Goal: Check status: Check status

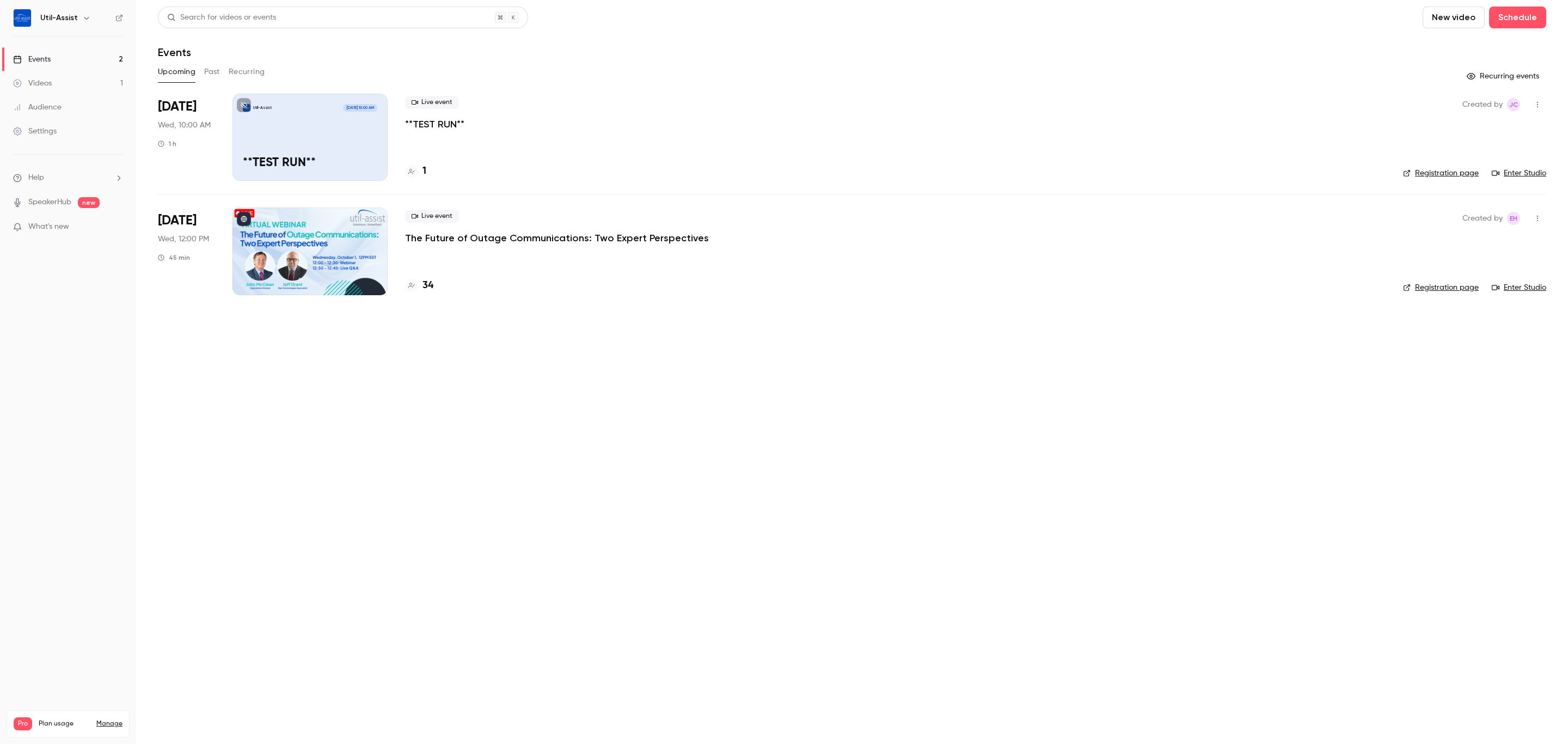
click at [1444, 291] on link "Registration page" at bounding box center [1441, 287] width 76 height 11
click at [425, 285] on h4 "34" at bounding box center [428, 285] width 11 height 15
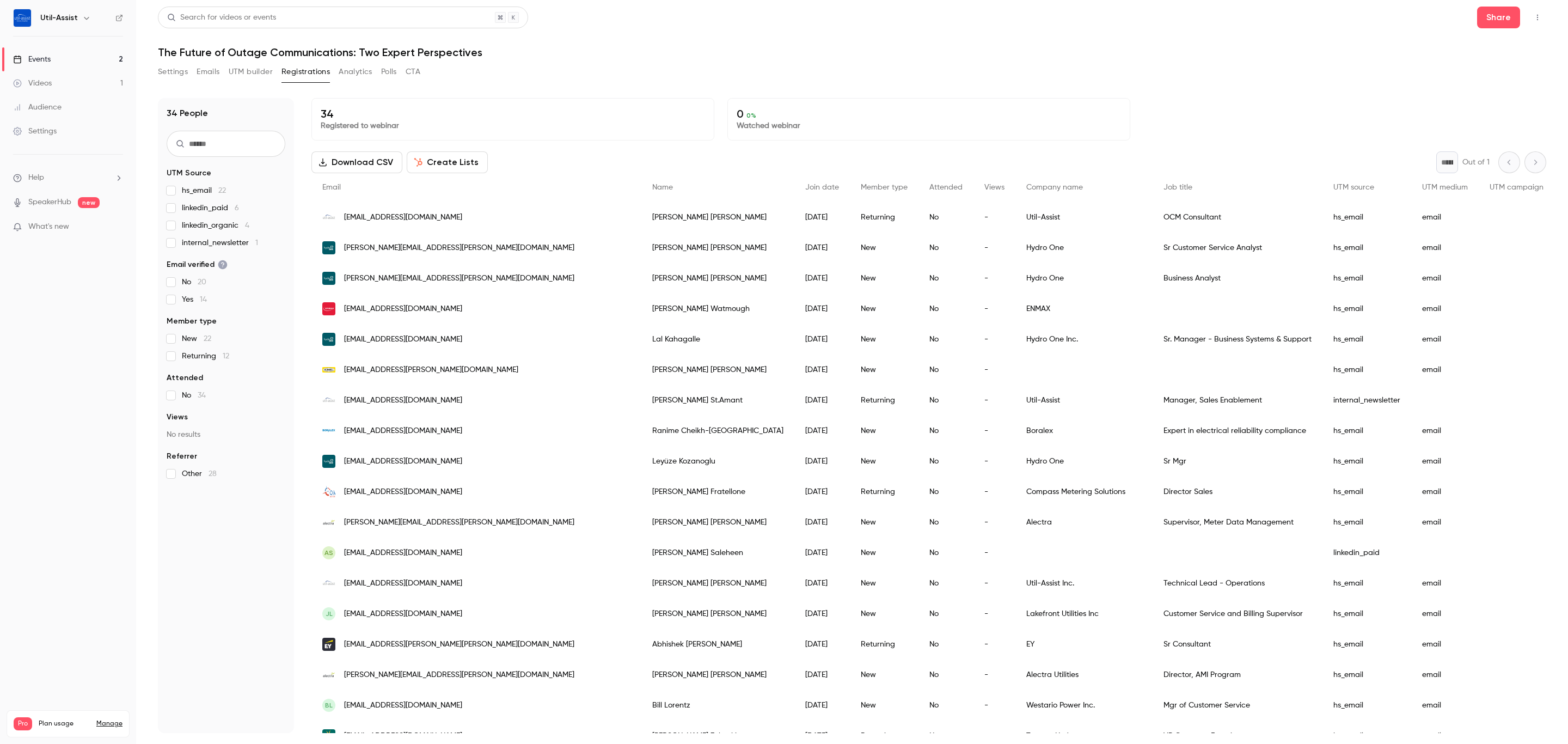
click at [72, 62] on link "Events 2" at bounding box center [68, 59] width 136 height 24
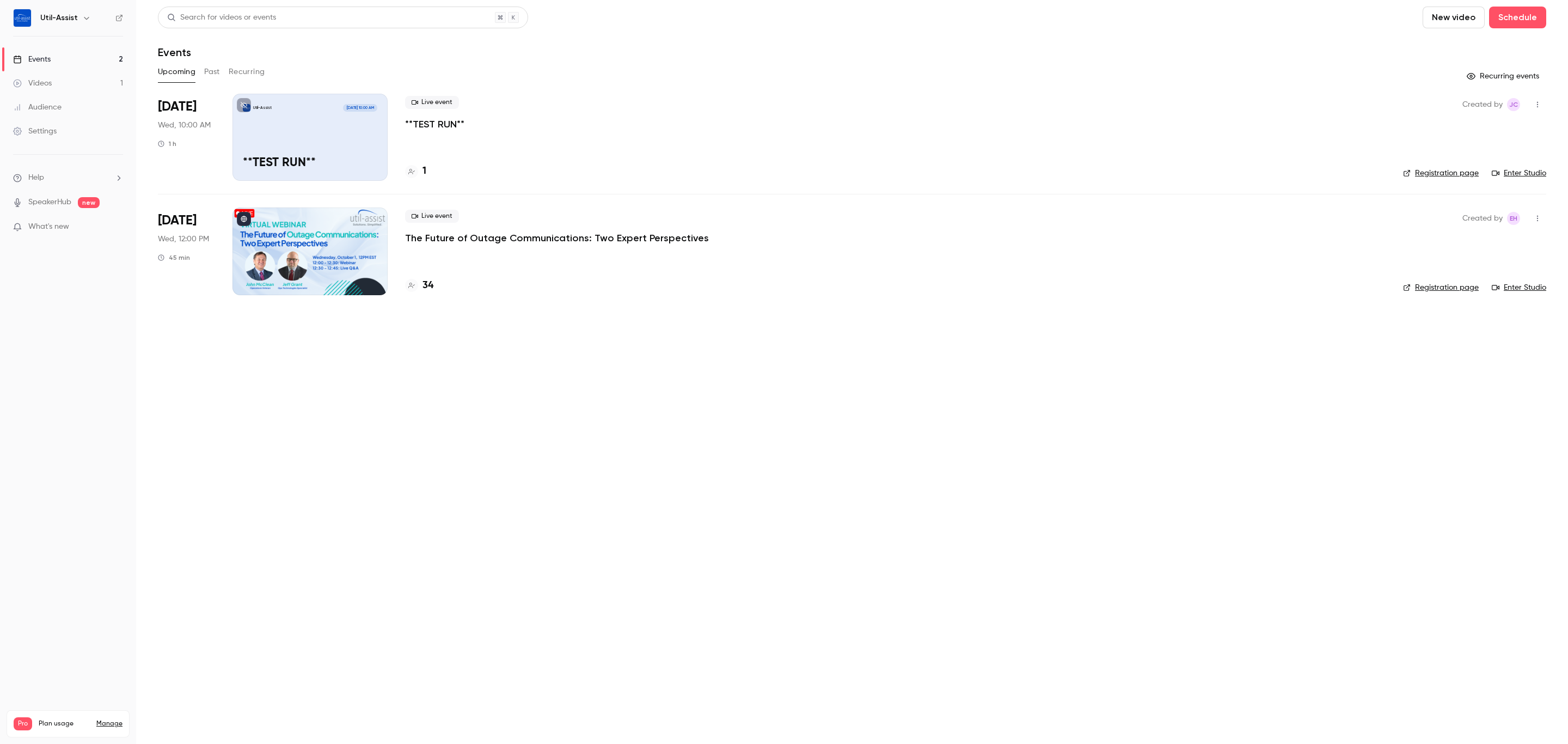
click at [1461, 288] on link "Registration page" at bounding box center [1441, 287] width 76 height 11
